Goal: Find specific page/section: Find specific page/section

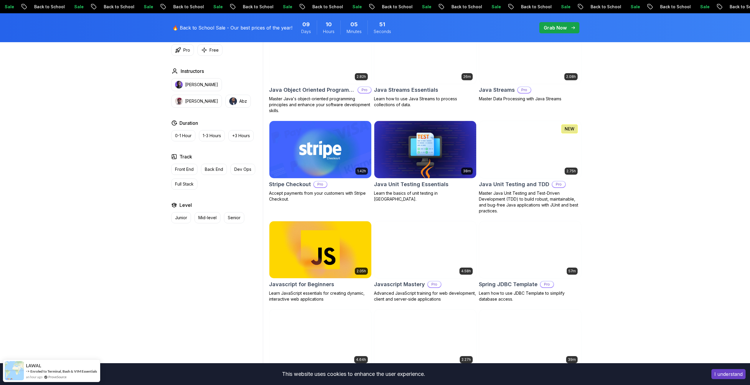
scroll to position [1061, 0]
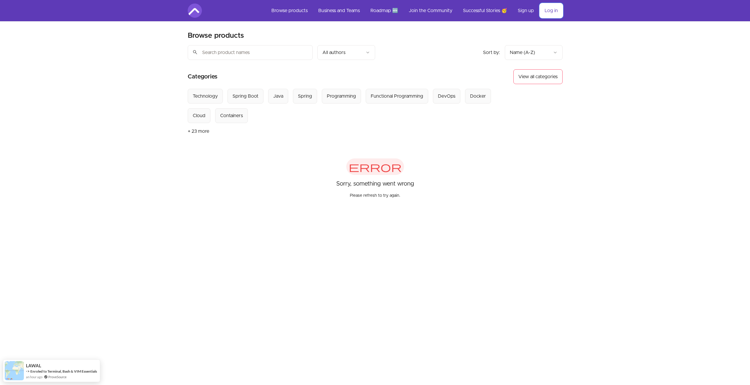
click at [552, 11] on link "Log in" at bounding box center [551, 11] width 23 height 14
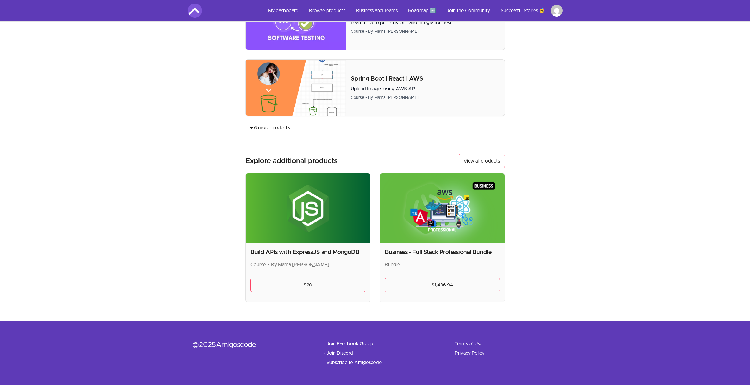
scroll to position [335, 0]
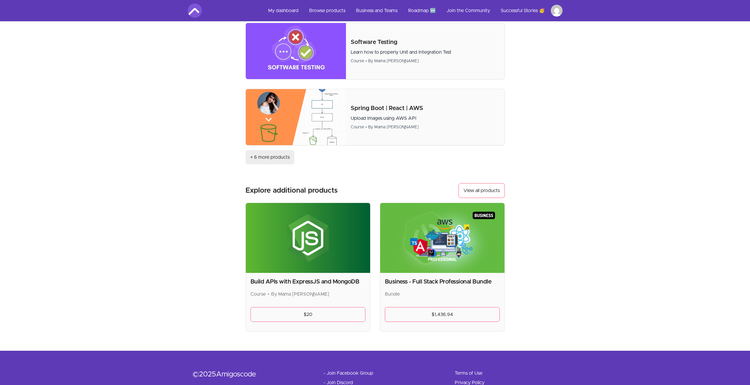
click at [278, 155] on link "+ 6 more products" at bounding box center [269, 157] width 49 height 14
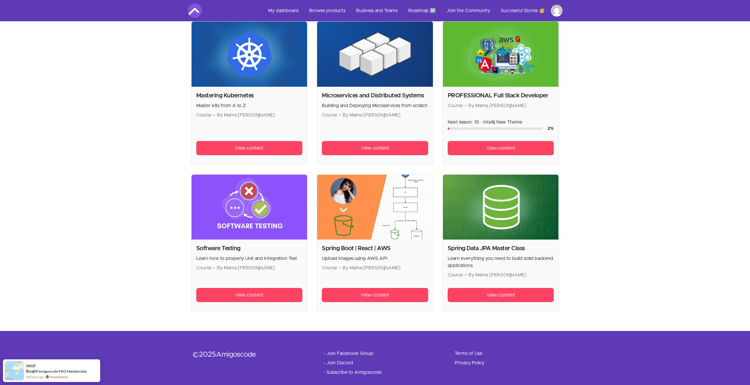
scroll to position [440, 0]
